Goal: Find specific page/section: Find specific page/section

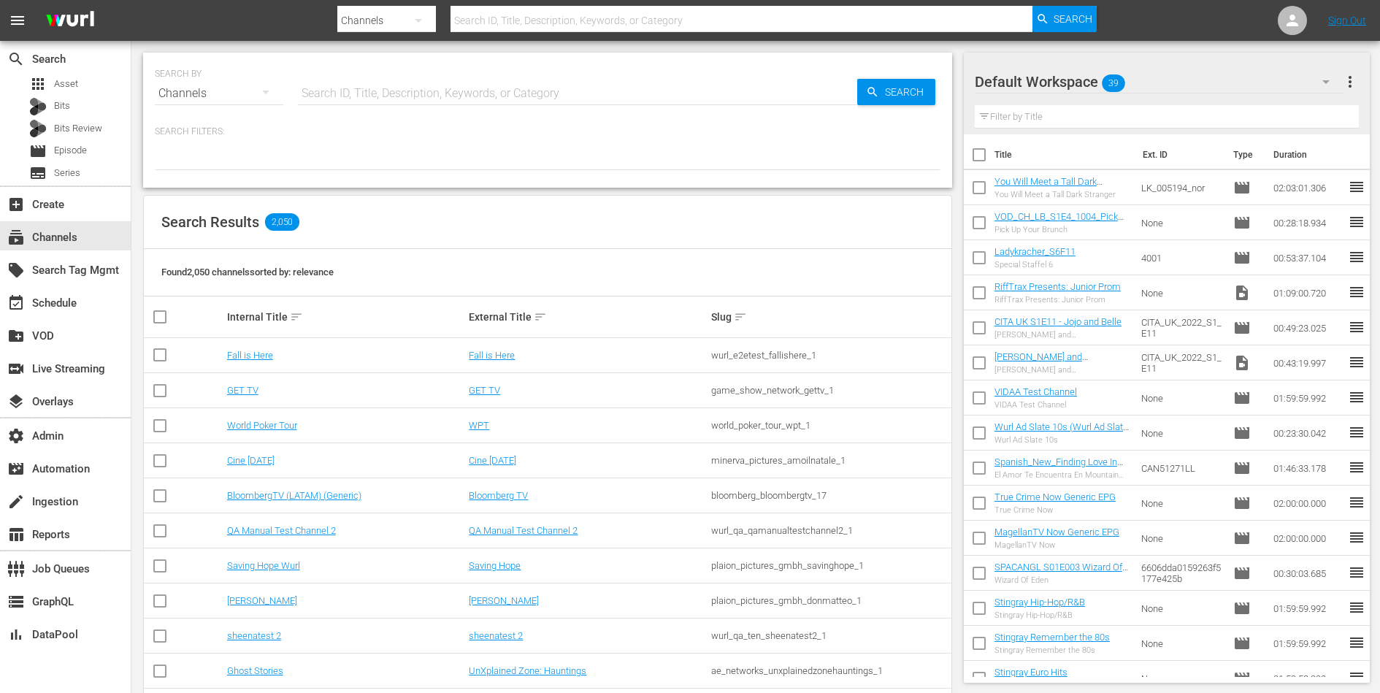
click at [475, 93] on input "text" at bounding box center [577, 93] width 559 height 35
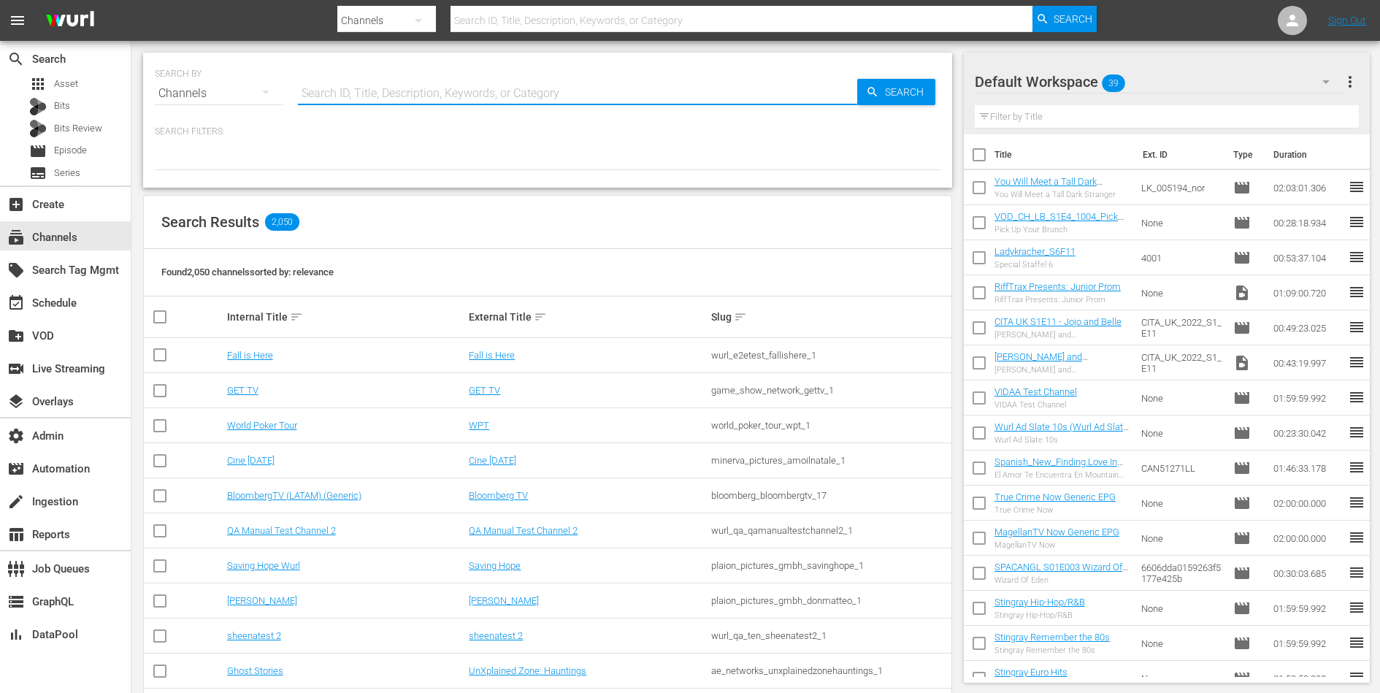
paste input "S1 F10 – Ein Neuanfang"
type input "S1 F10 – Ein Neuanfang"
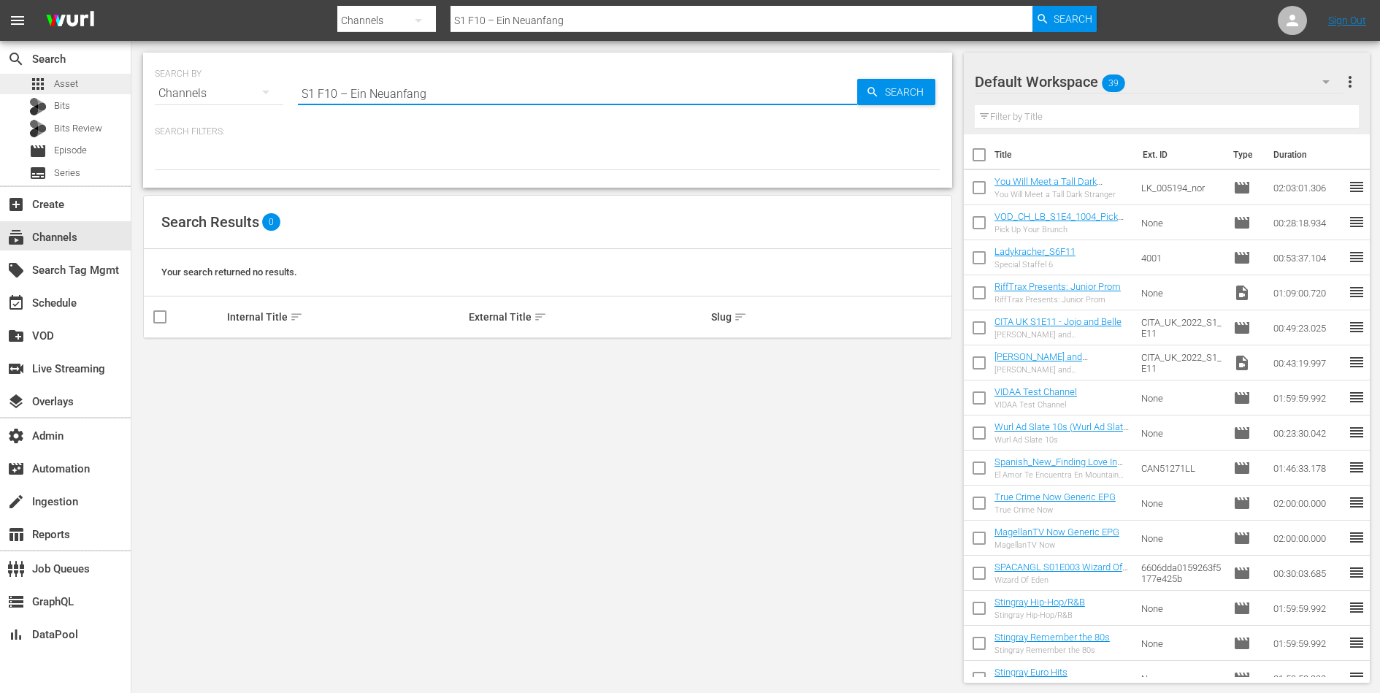
type input "S1 F10 – Ein Neuanfang"
click at [101, 85] on div "apps Asset" at bounding box center [65, 84] width 131 height 20
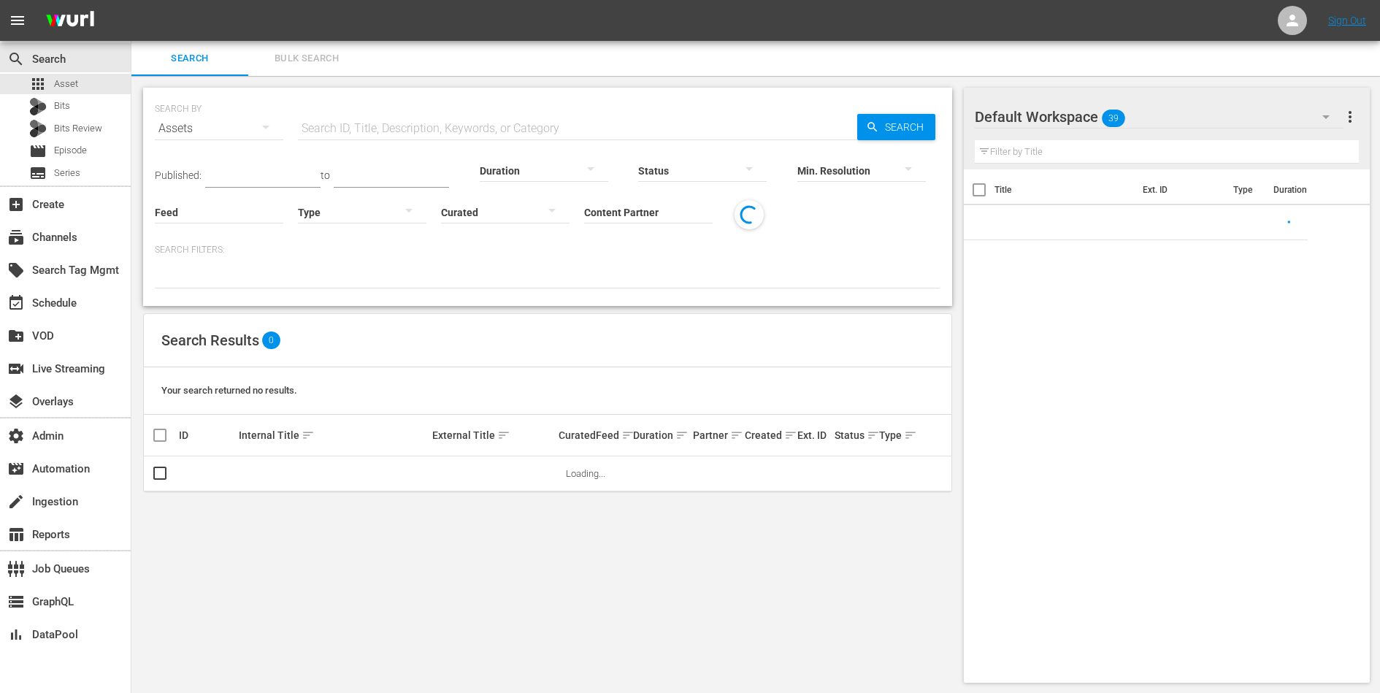
click at [353, 124] on input "text" at bounding box center [577, 128] width 559 height 35
paste input "S1 F10 – Ein Neuanfang"
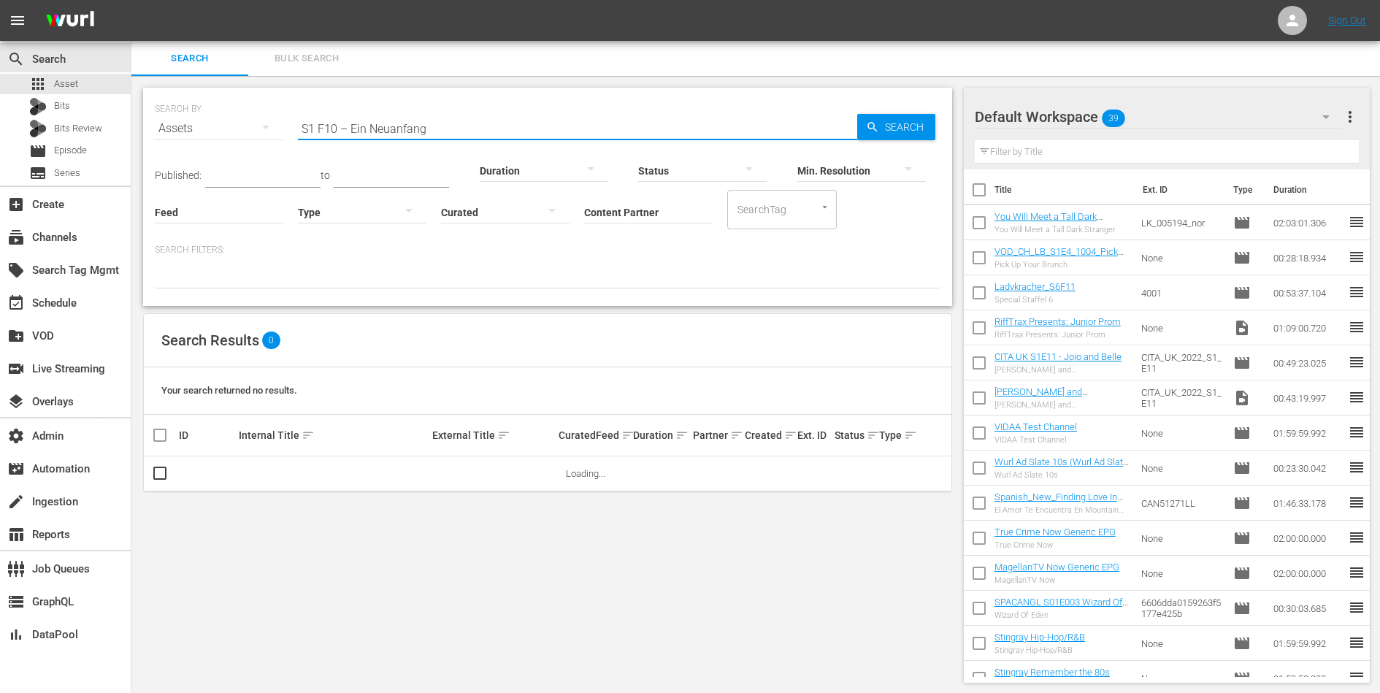
type input "S1 F10 – Ein Neuanfang"
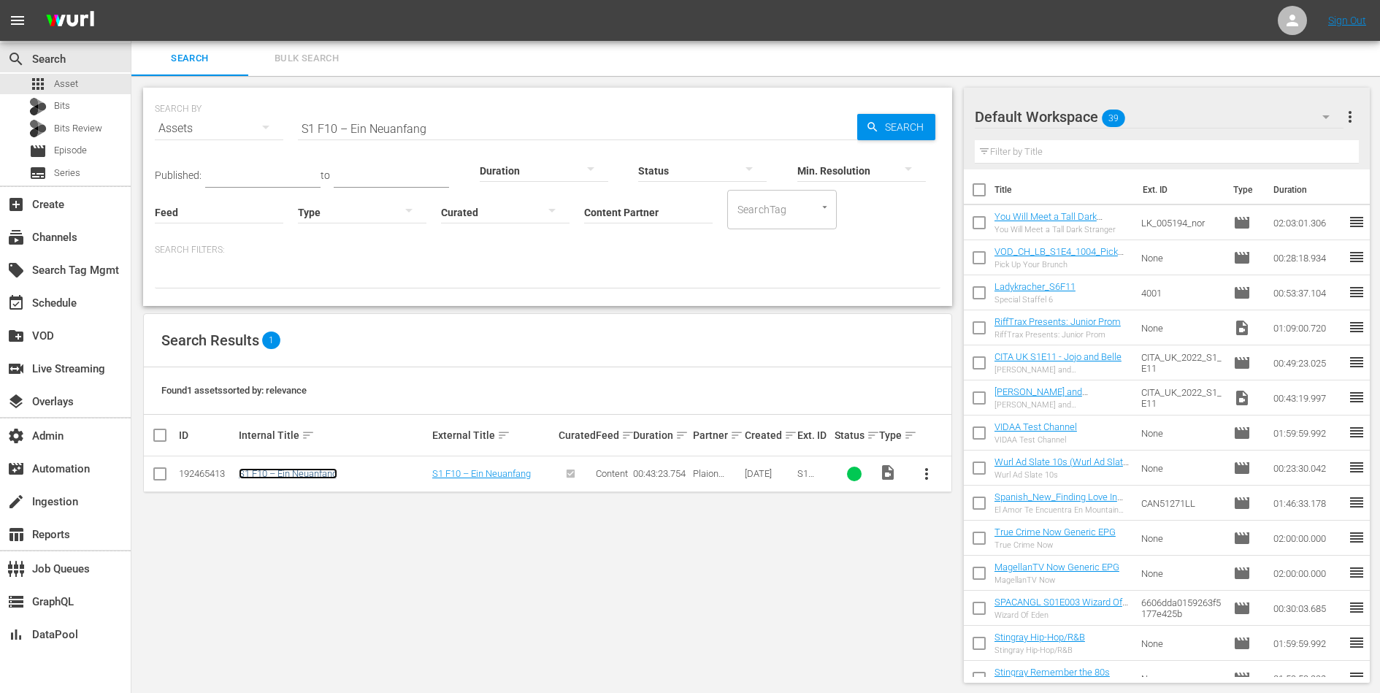
click at [315, 472] on link "S1 F10 – Ein Neuanfang" at bounding box center [288, 473] width 99 height 11
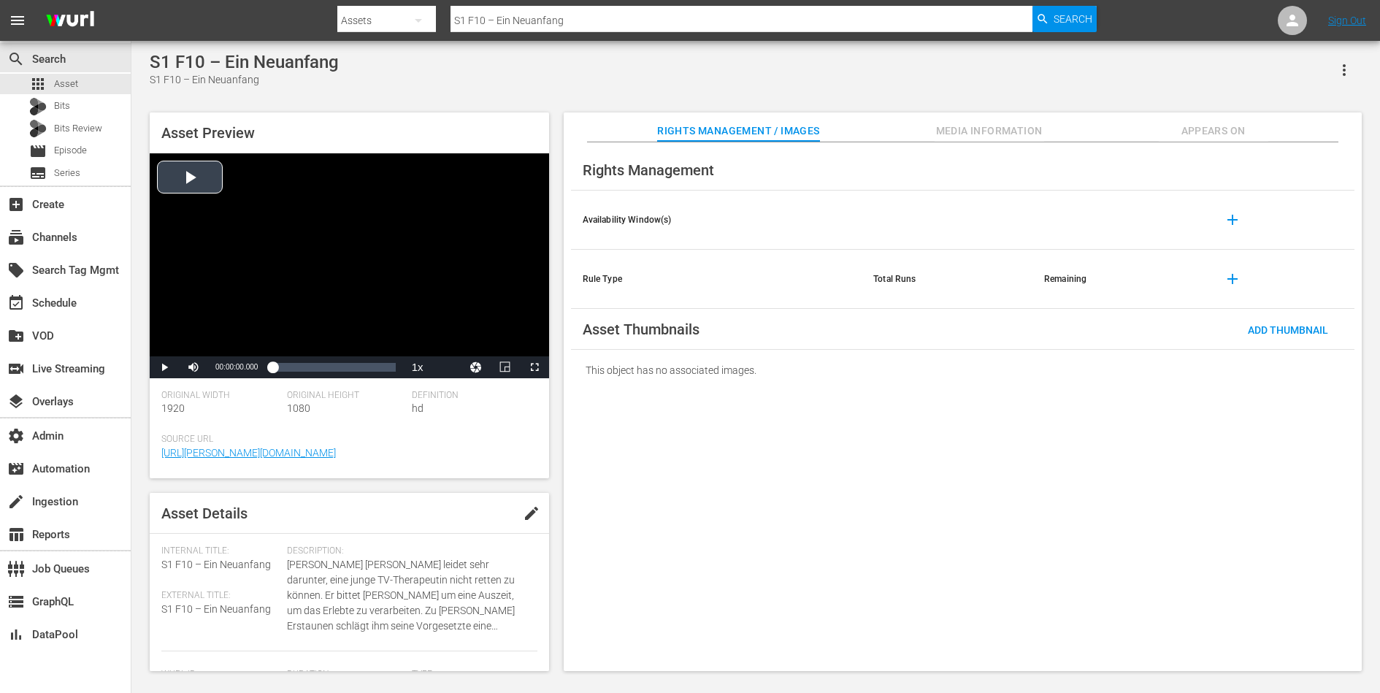
click at [180, 177] on div "Video Player" at bounding box center [349, 254] width 399 height 203
click at [164, 367] on span "Video Player" at bounding box center [164, 367] width 0 height 0
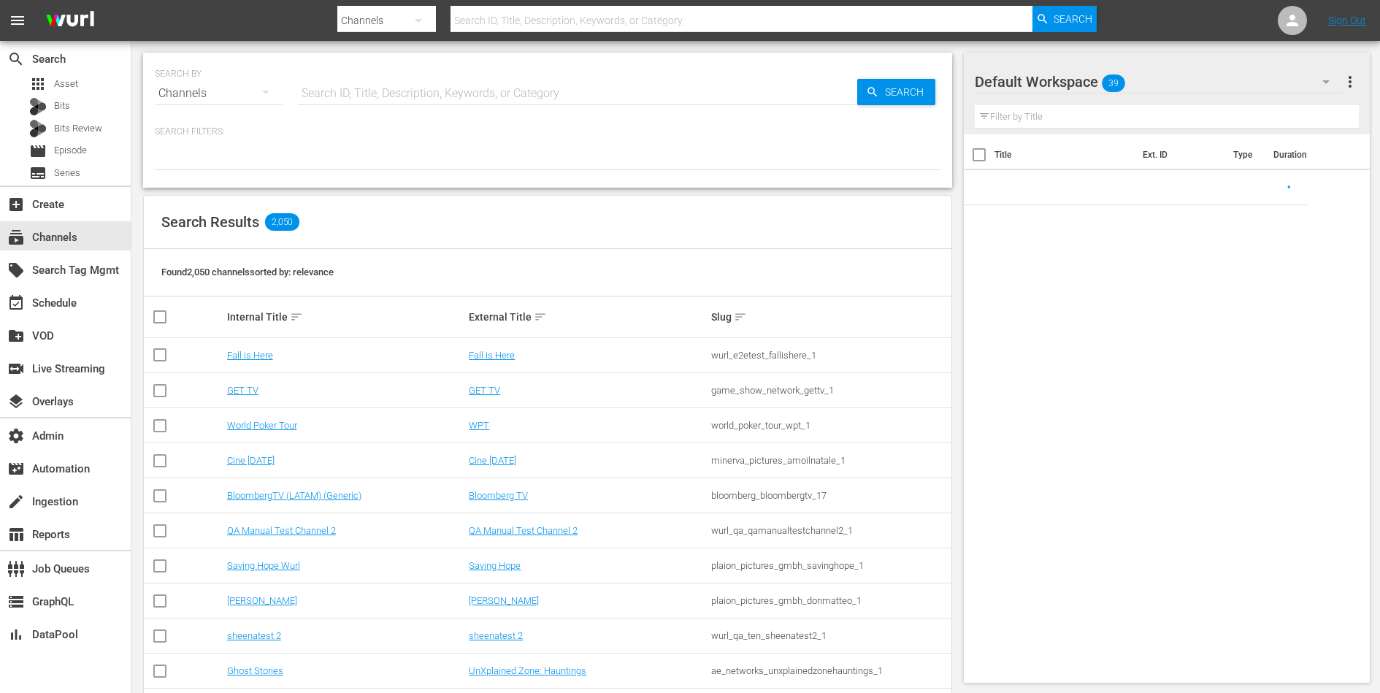
click at [399, 85] on input "text" at bounding box center [577, 93] width 559 height 35
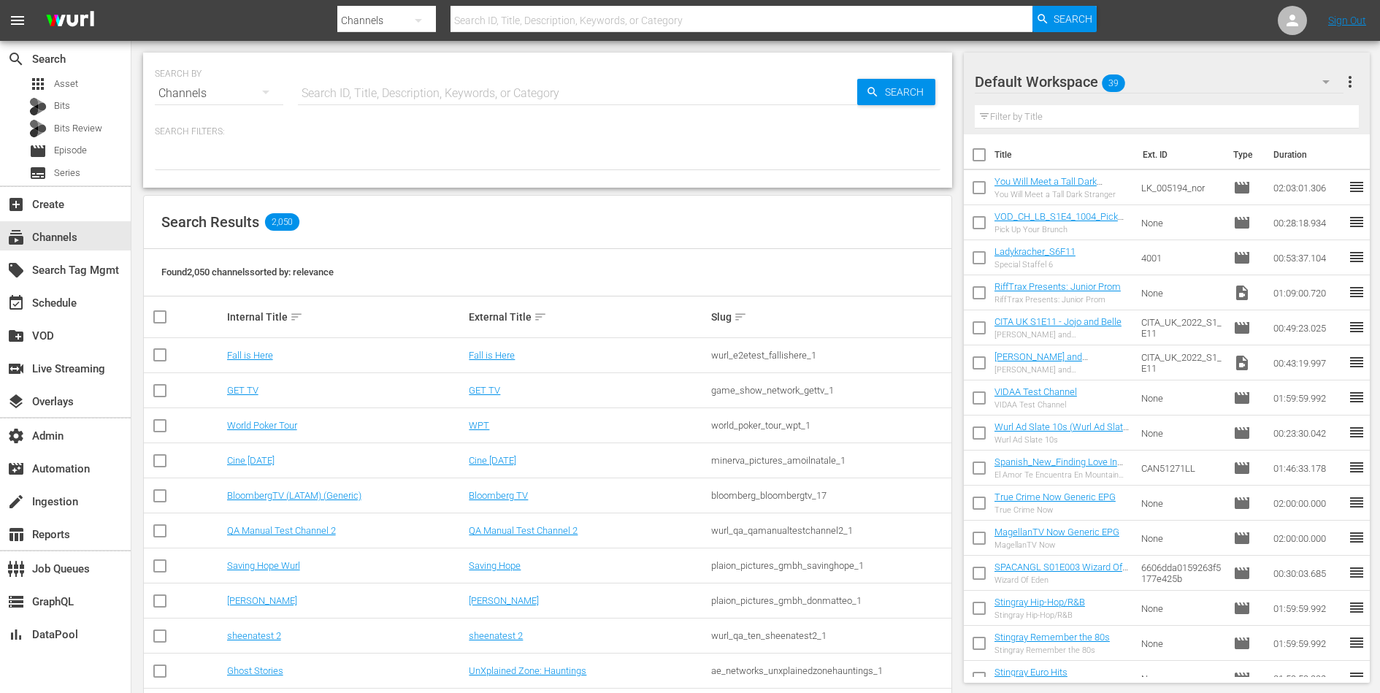
click at [242, 382] on td "GET TV" at bounding box center [346, 390] width 242 height 35
click at [242, 383] on td "GET TV" at bounding box center [346, 390] width 242 height 35
click at [242, 385] on link "GET TV" at bounding box center [242, 390] width 31 height 11
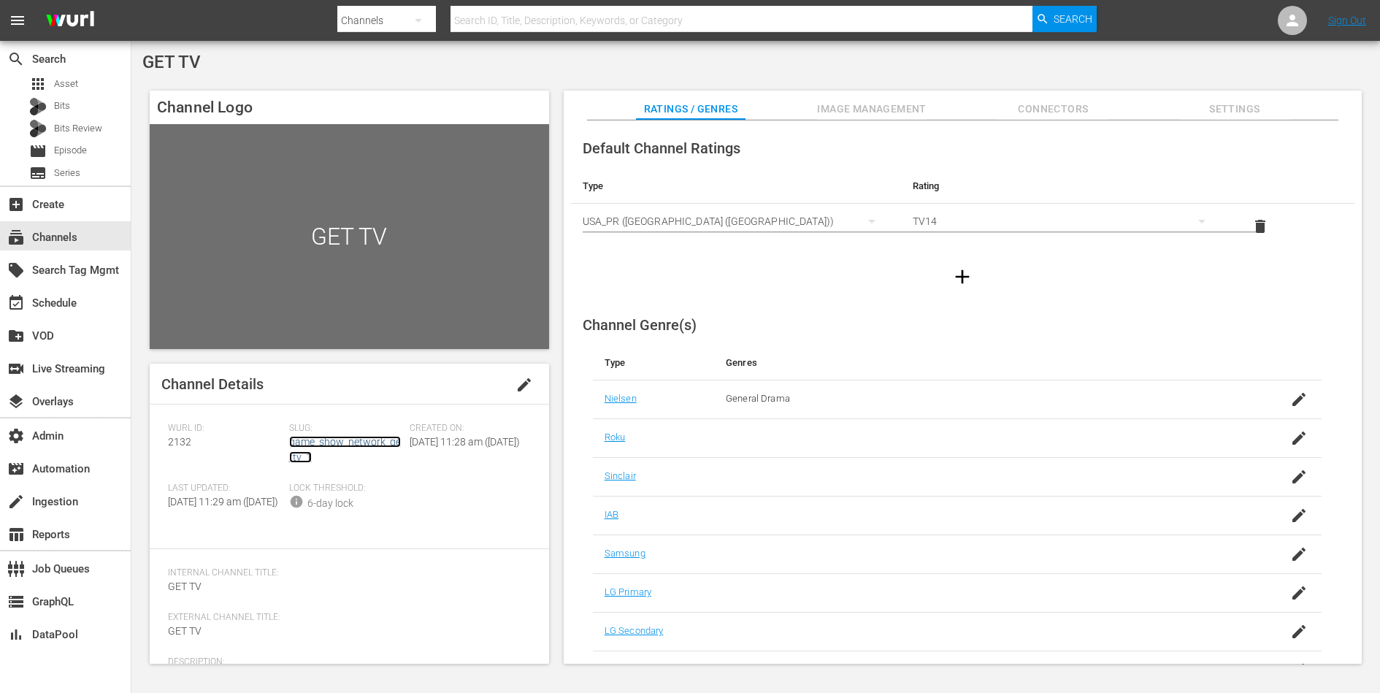
click at [316, 443] on link "game_show_network_gettv_1" at bounding box center [345, 449] width 112 height 27
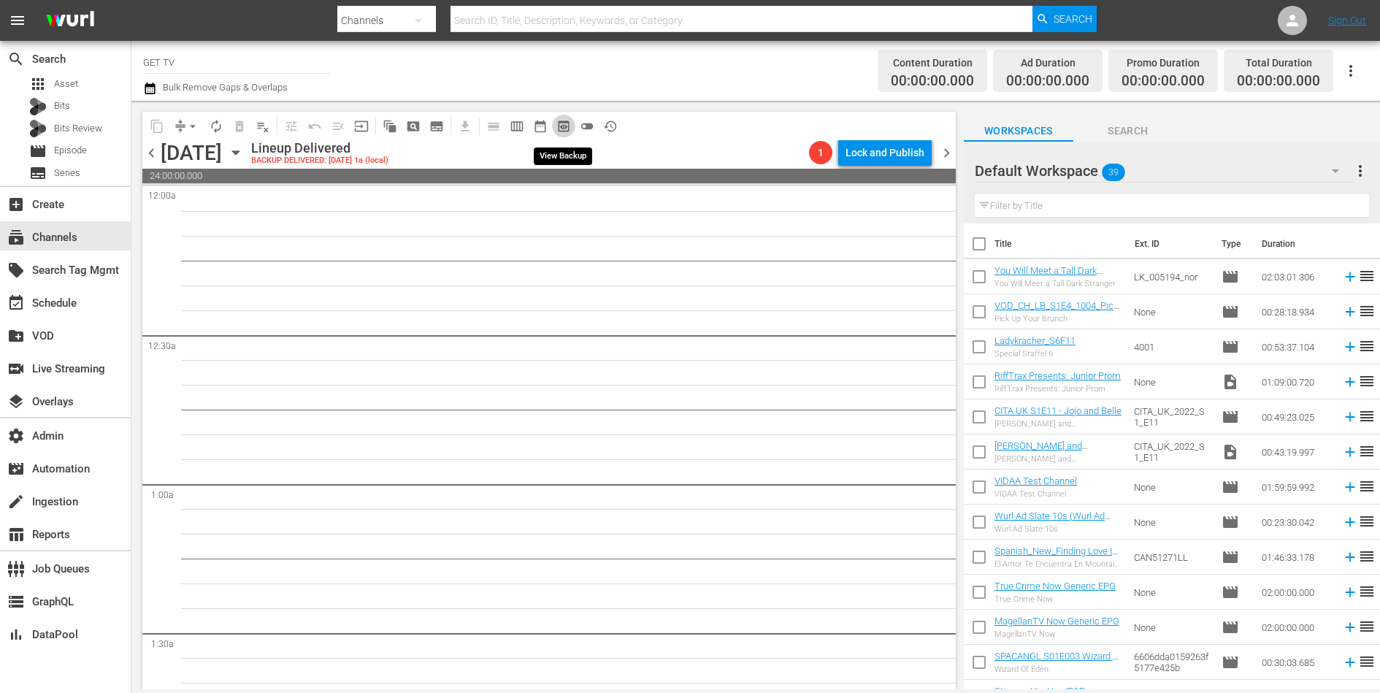
click at [567, 126] on span "preview_outlined" at bounding box center [563, 126] width 15 height 15
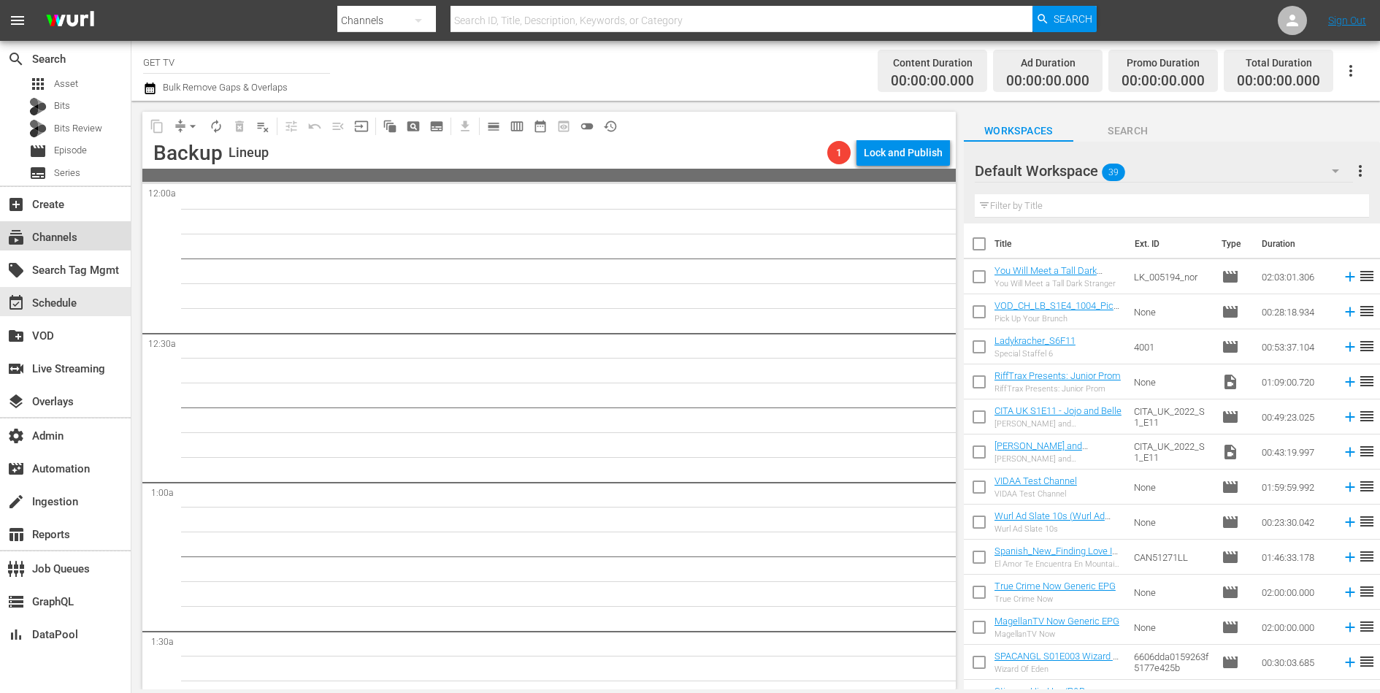
click at [64, 235] on div "subscriptions Channels" at bounding box center [41, 235] width 82 height 13
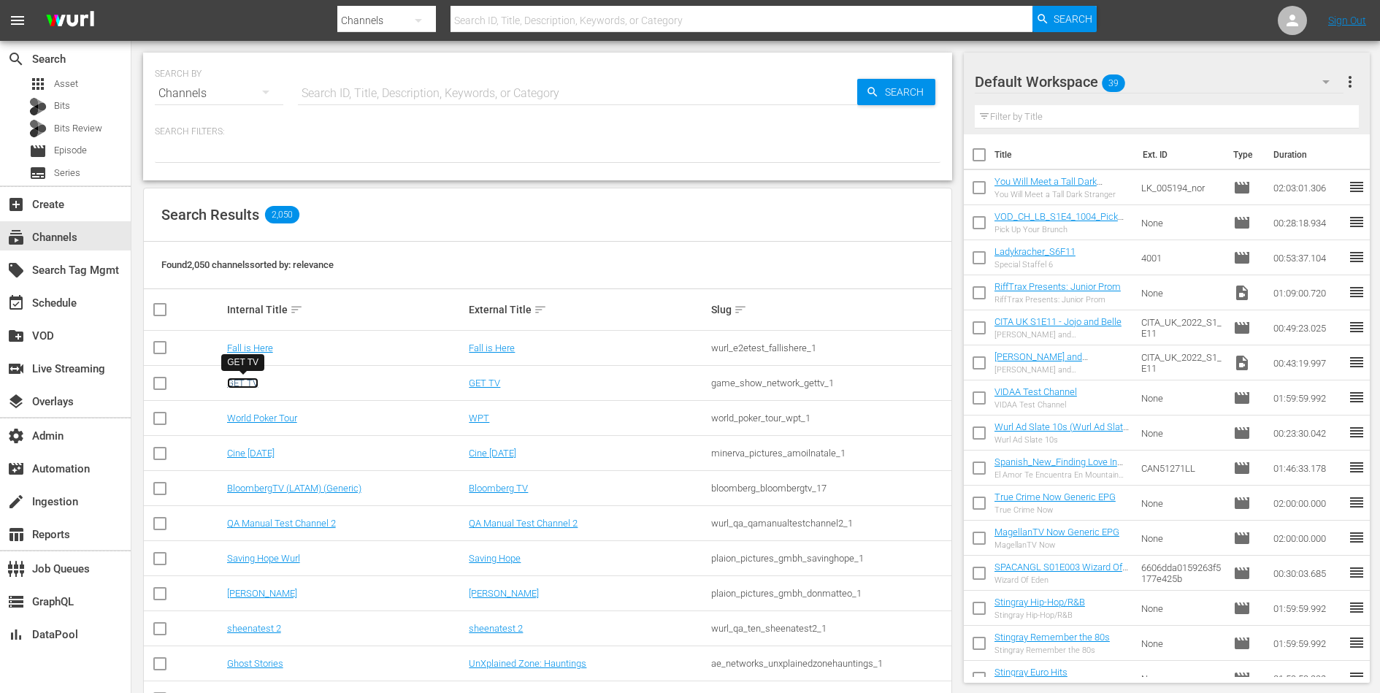
click at [240, 381] on link "GET TV" at bounding box center [242, 382] width 31 height 11
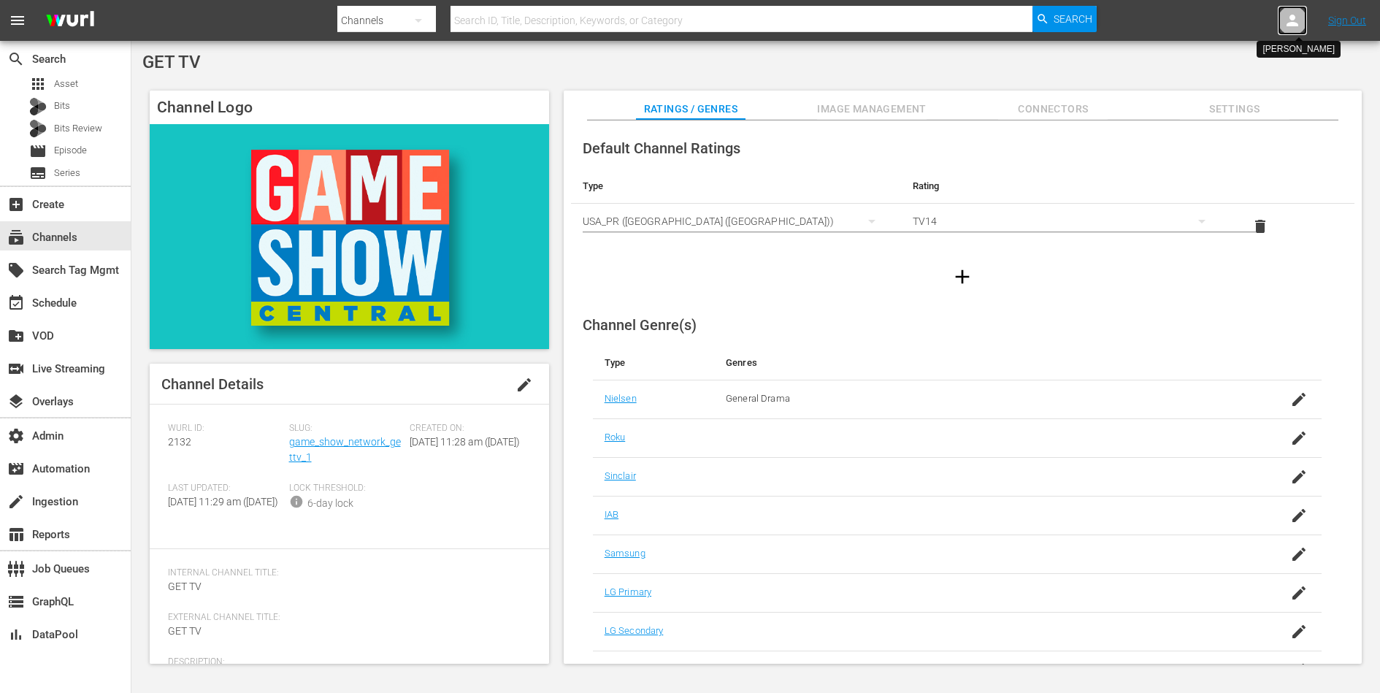
click at [1289, 26] on icon at bounding box center [1292, 21] width 18 height 18
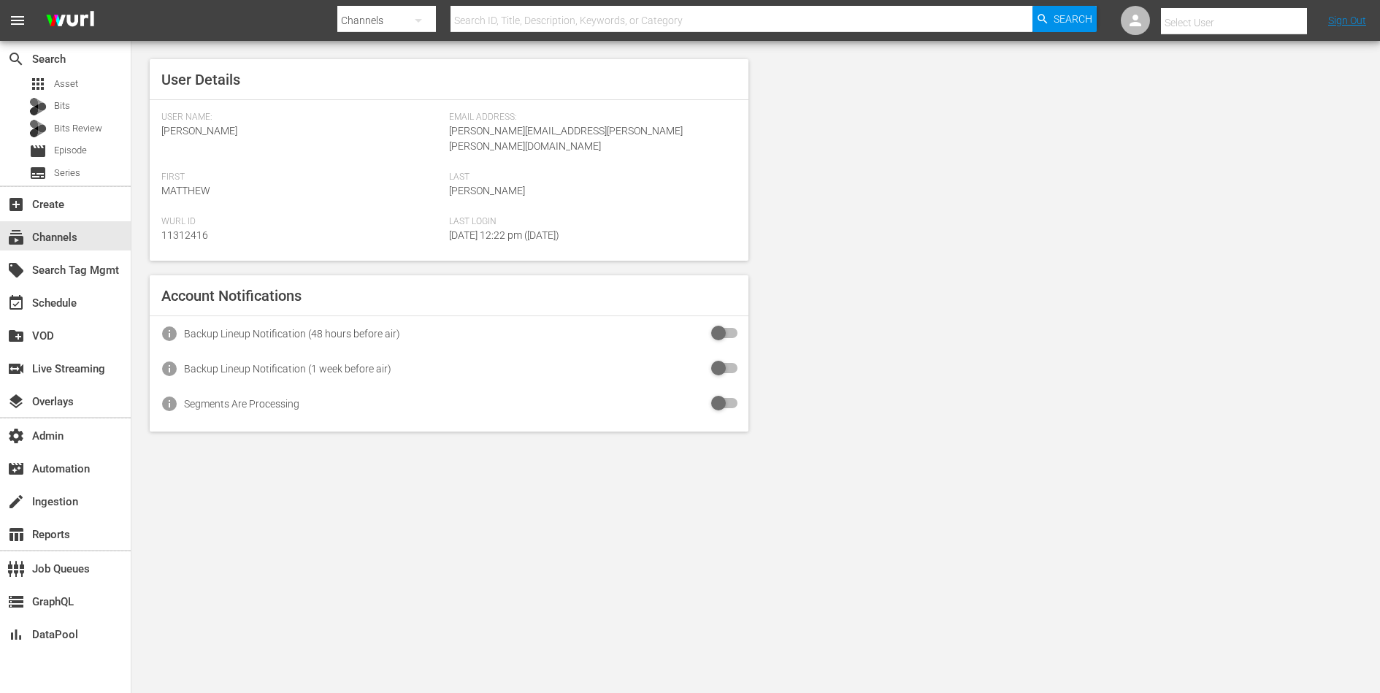
click at [1268, 26] on input "text" at bounding box center [1254, 22] width 187 height 35
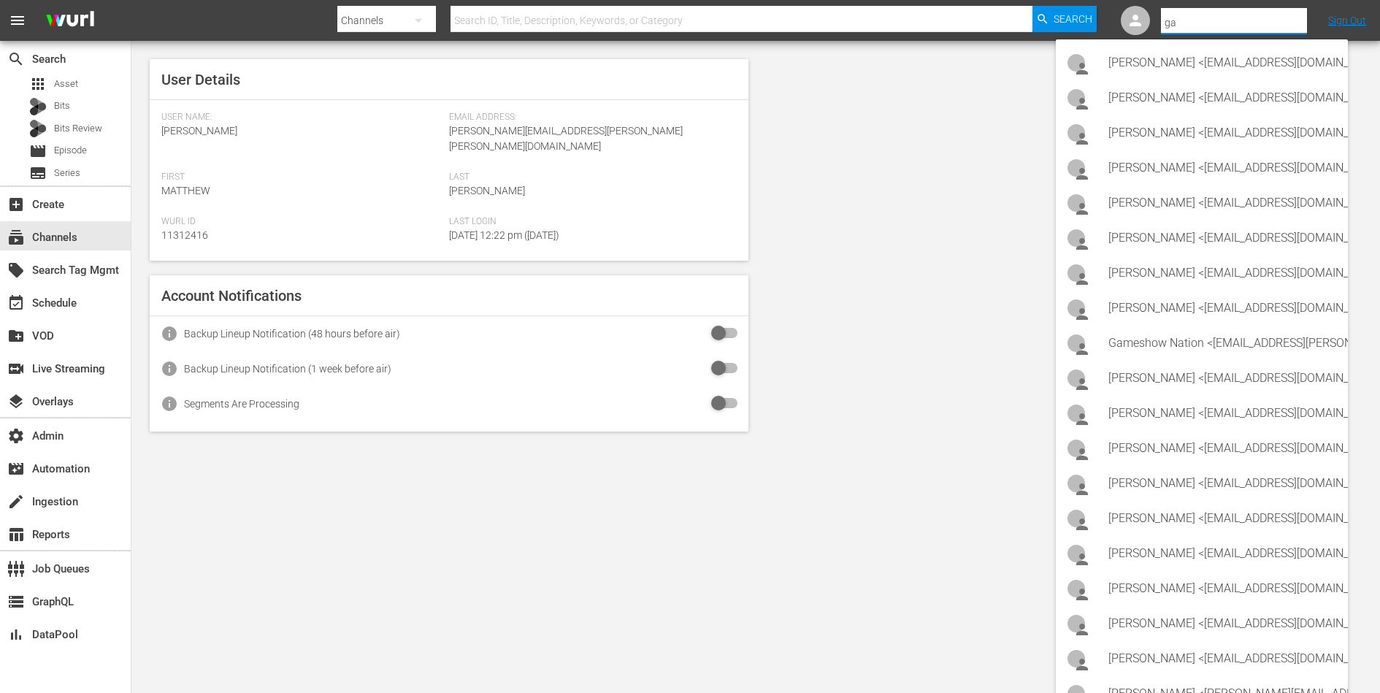
type input "g"
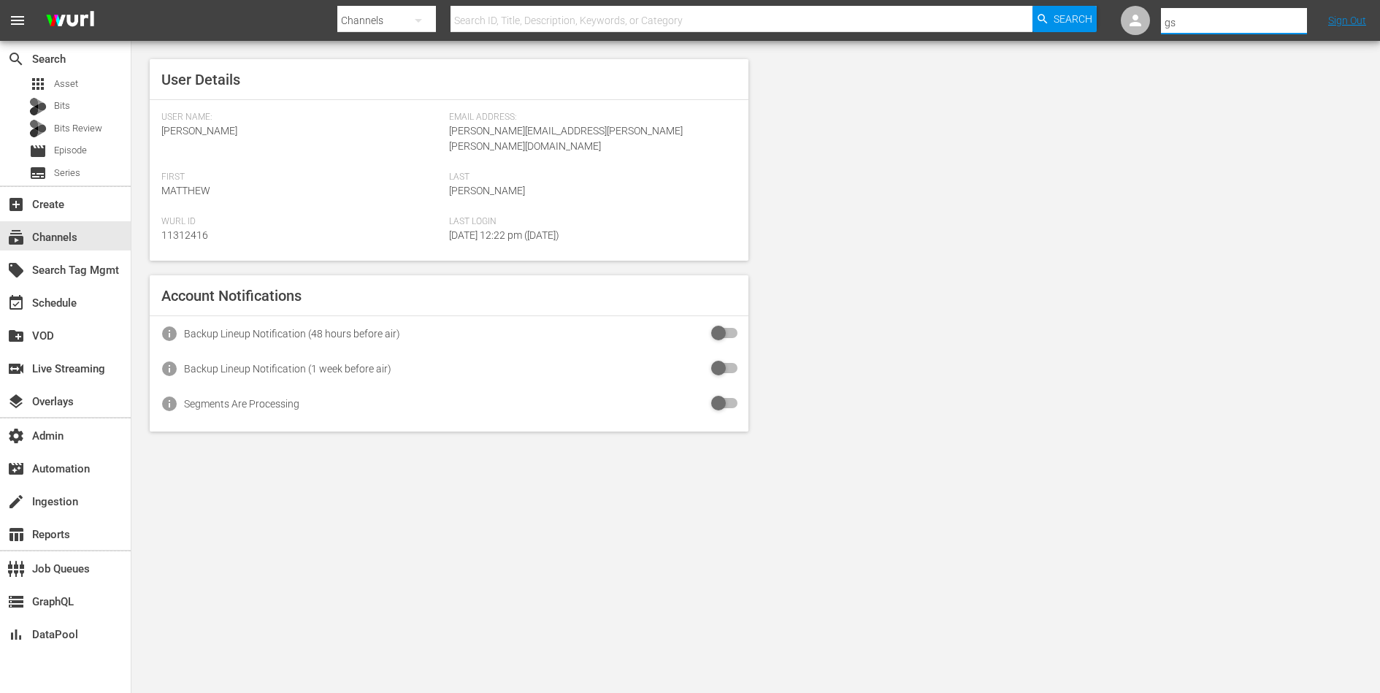
type input "g"
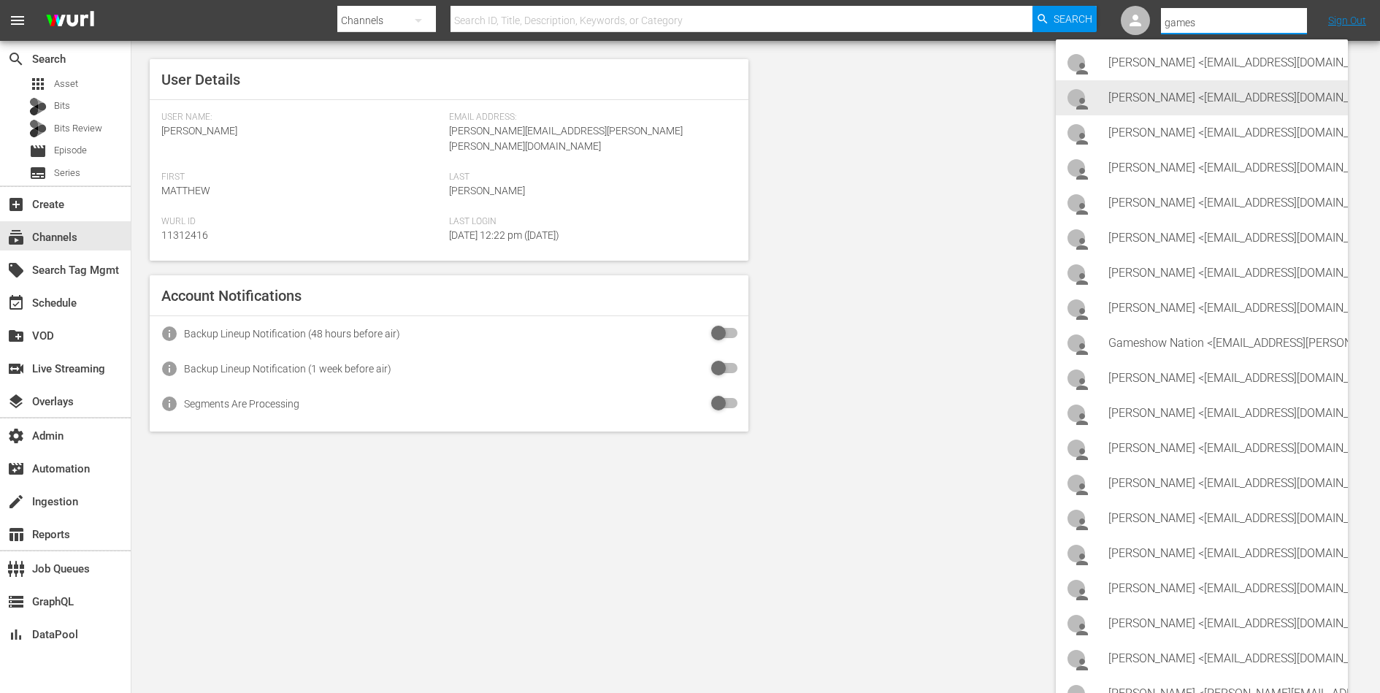
click at [1241, 93] on div "Ann Hummel <ahummel@GameShowNetwork.com>" at bounding box center [1222, 97] width 228 height 35
type input "Ann Hummel (11312357)"
